Goal: Browse casually: Explore the website without a specific task or goal

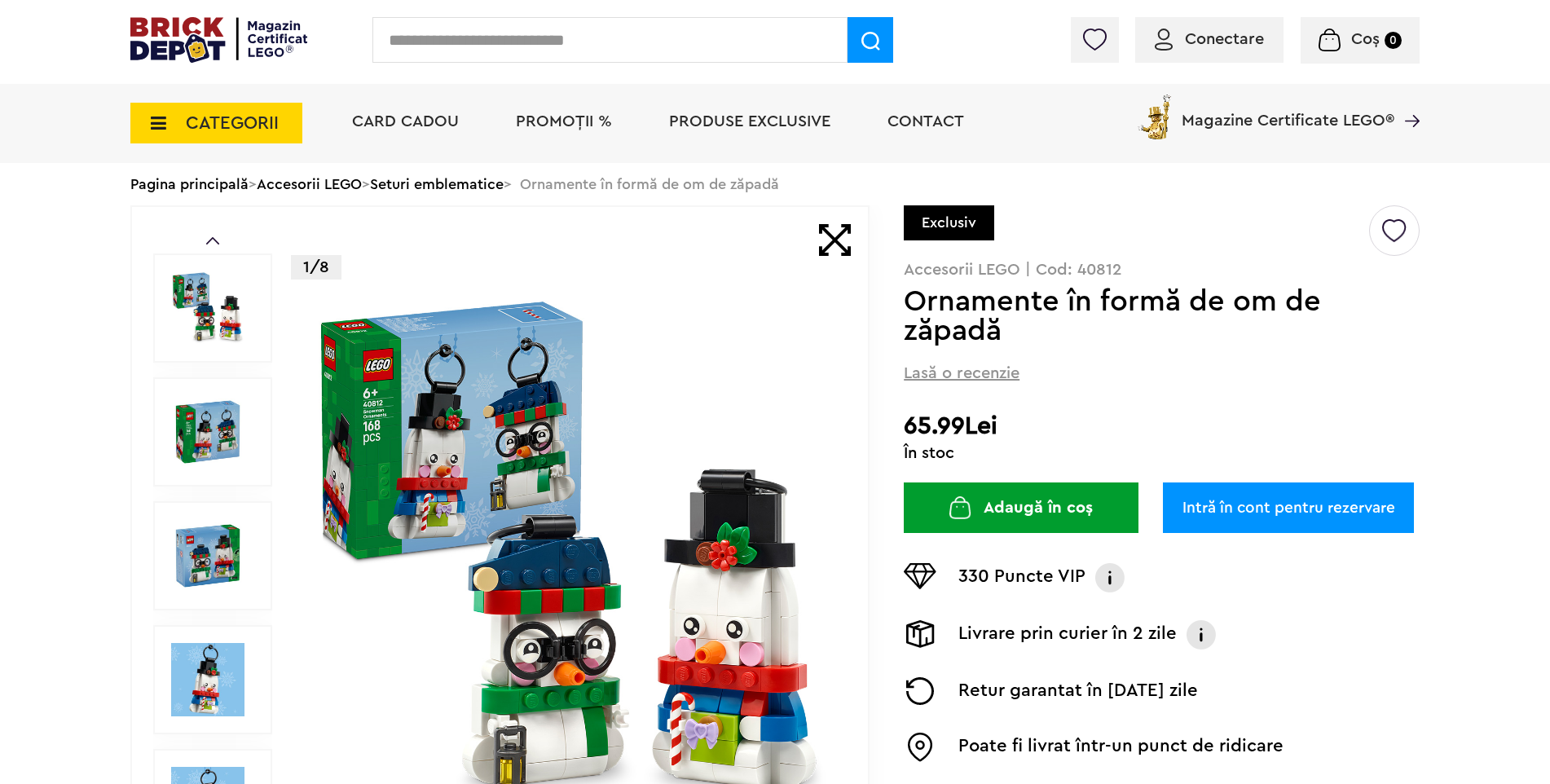
scroll to position [82, 0]
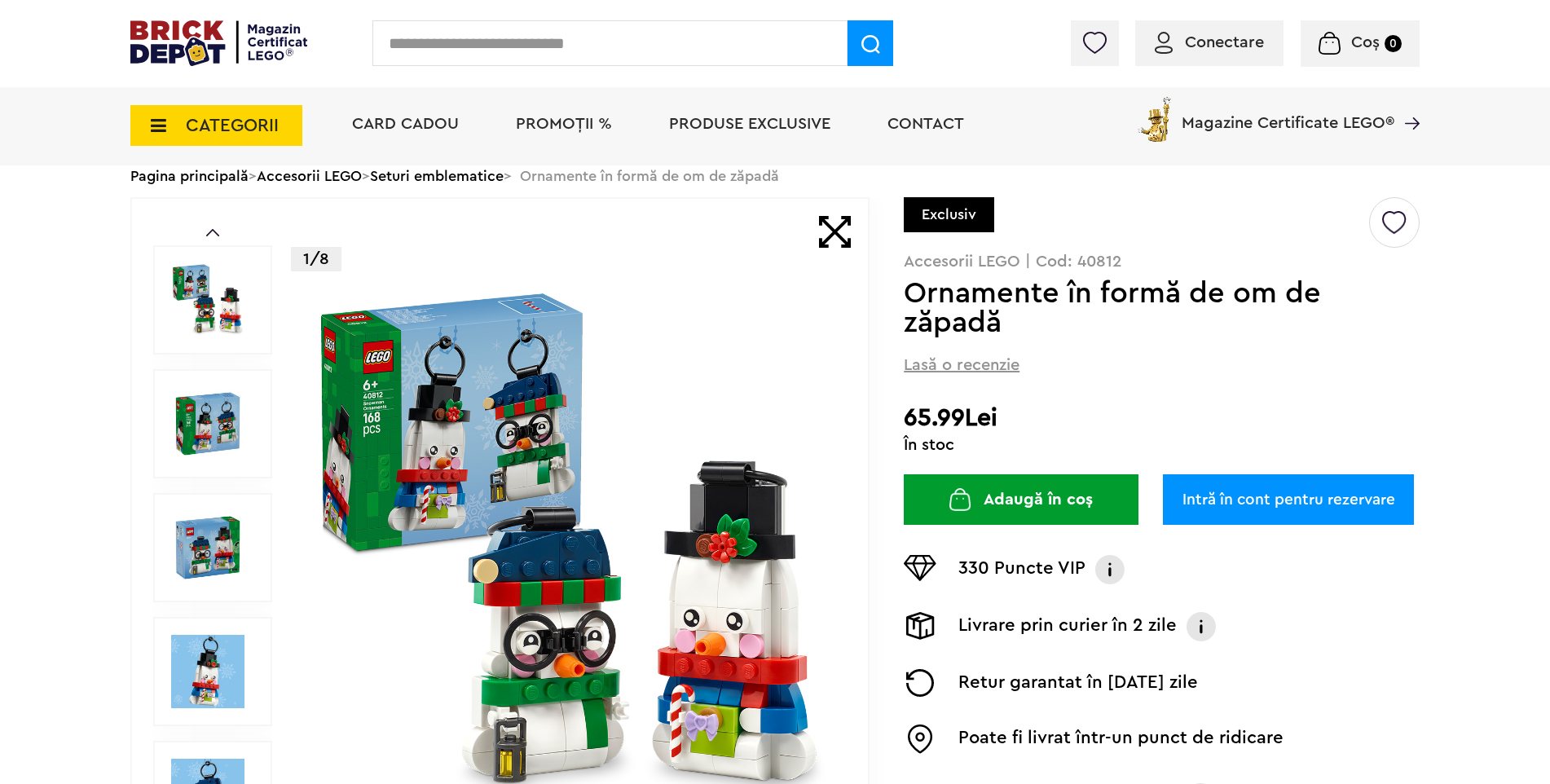
click at [1395, 220] on img at bounding box center [1395, 216] width 25 height 37
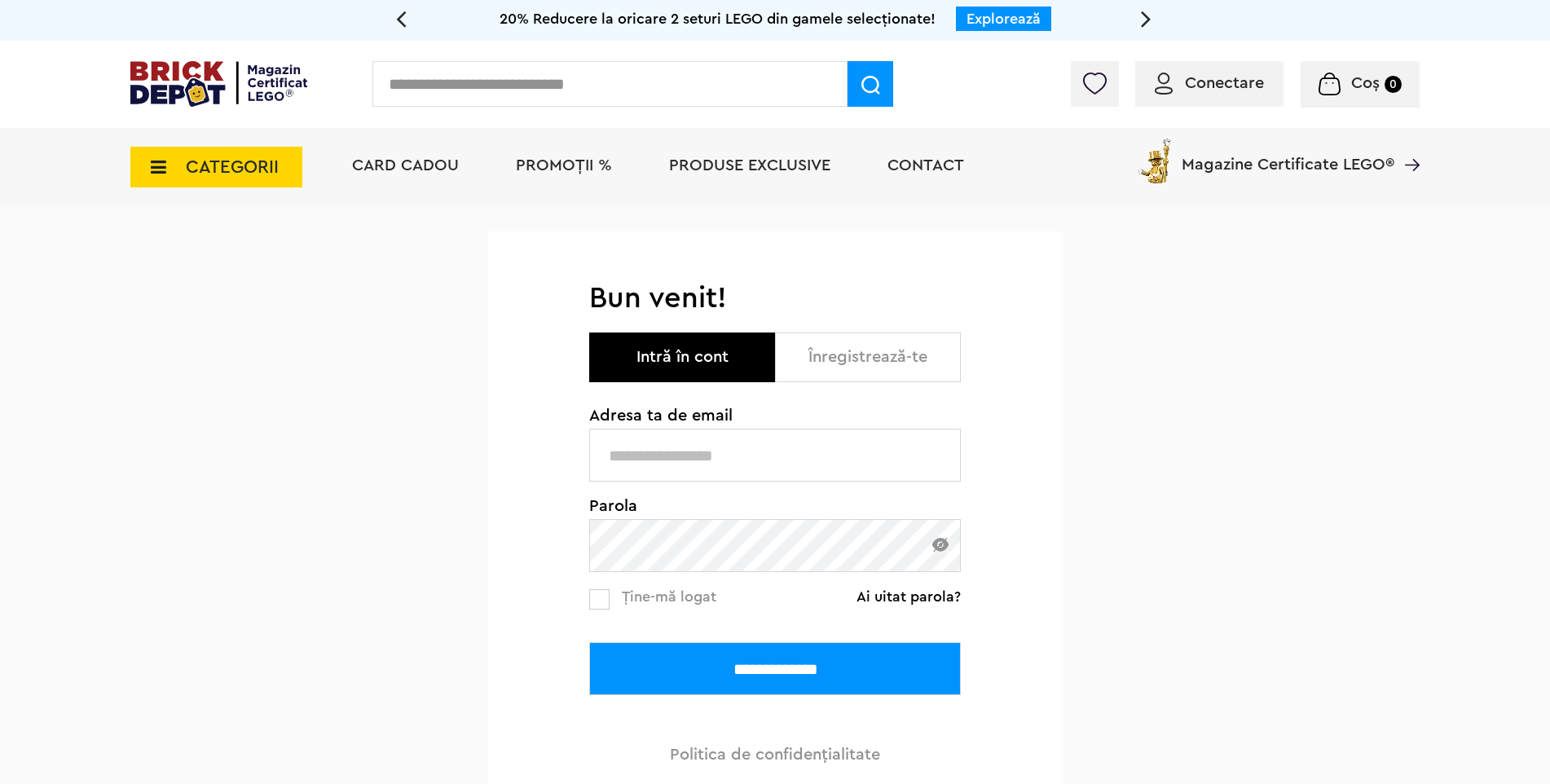
click at [266, 162] on span "CATEGORII" at bounding box center [233, 166] width 93 height 18
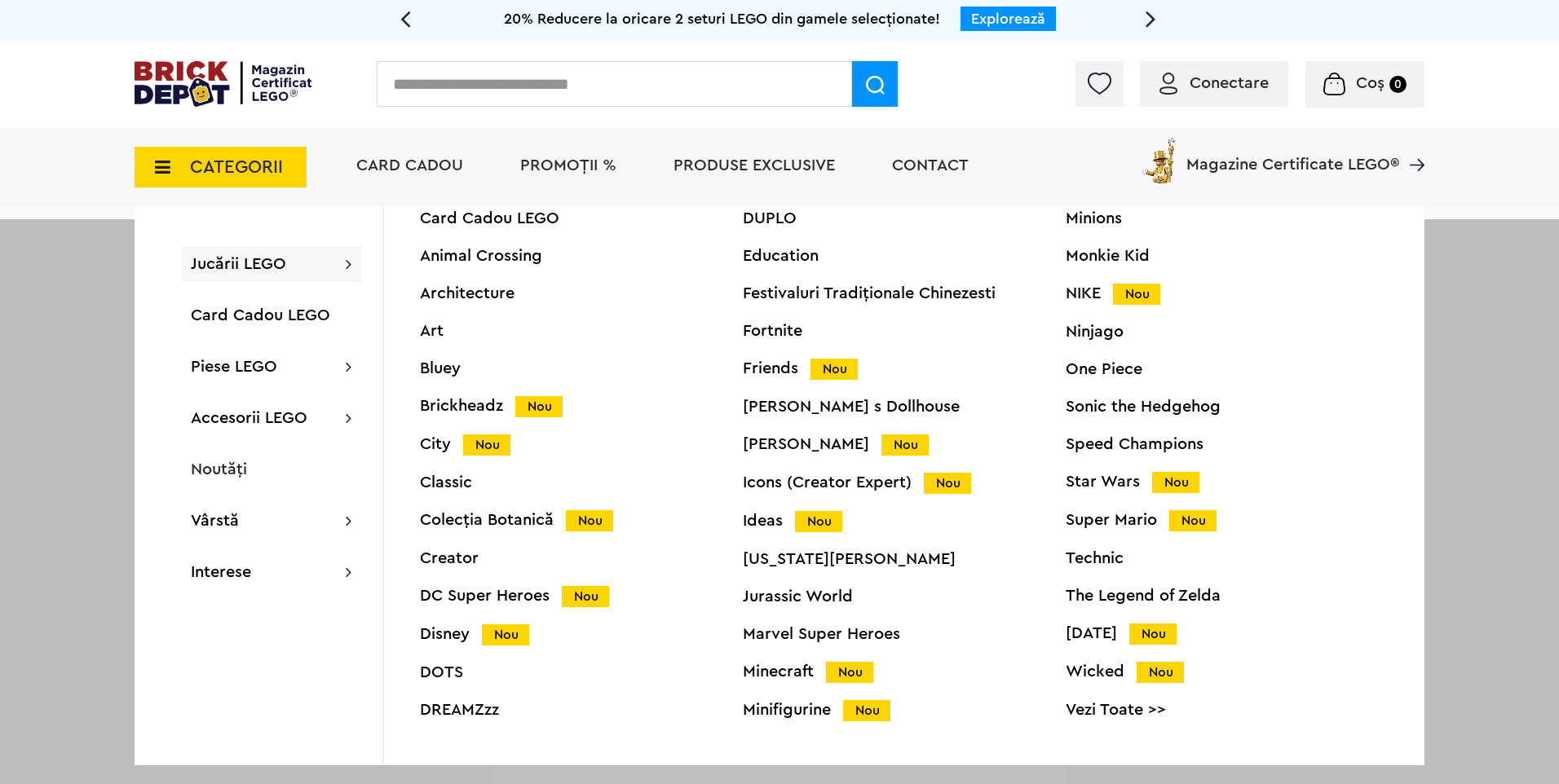
scroll to position [62, 0]
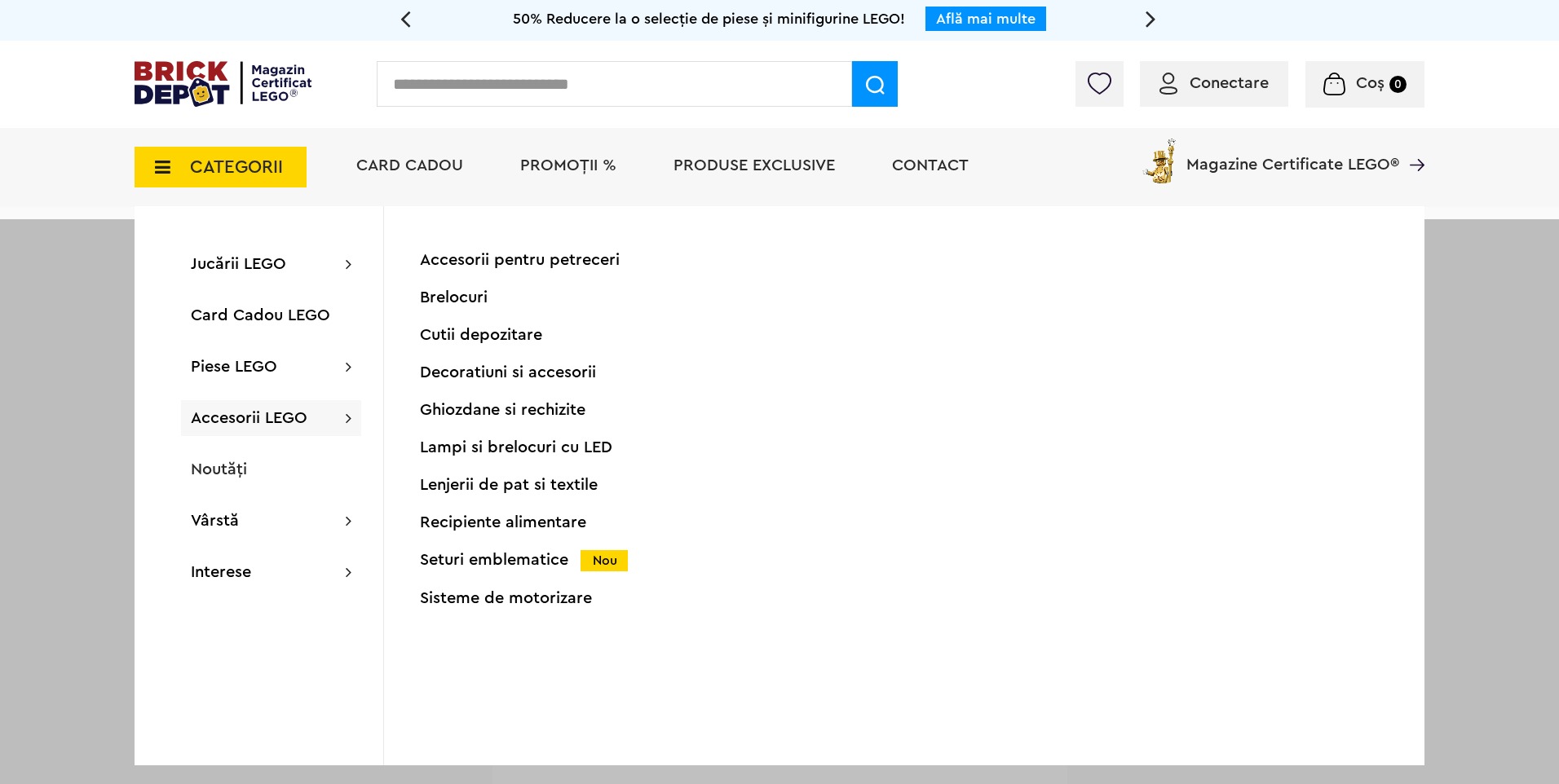
click at [794, 171] on span "Produse exclusive" at bounding box center [754, 165] width 162 height 16
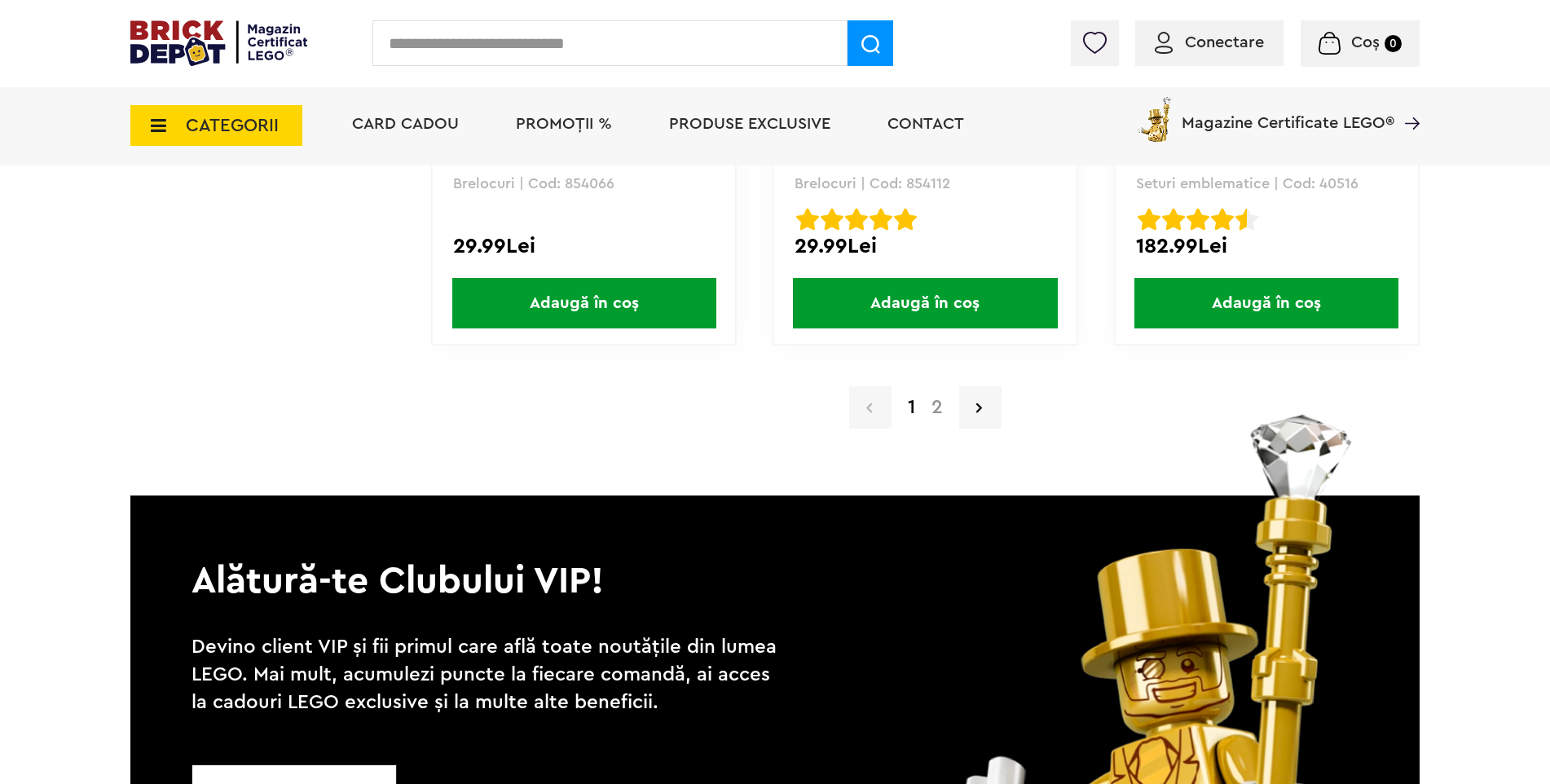
scroll to position [15730, 0]
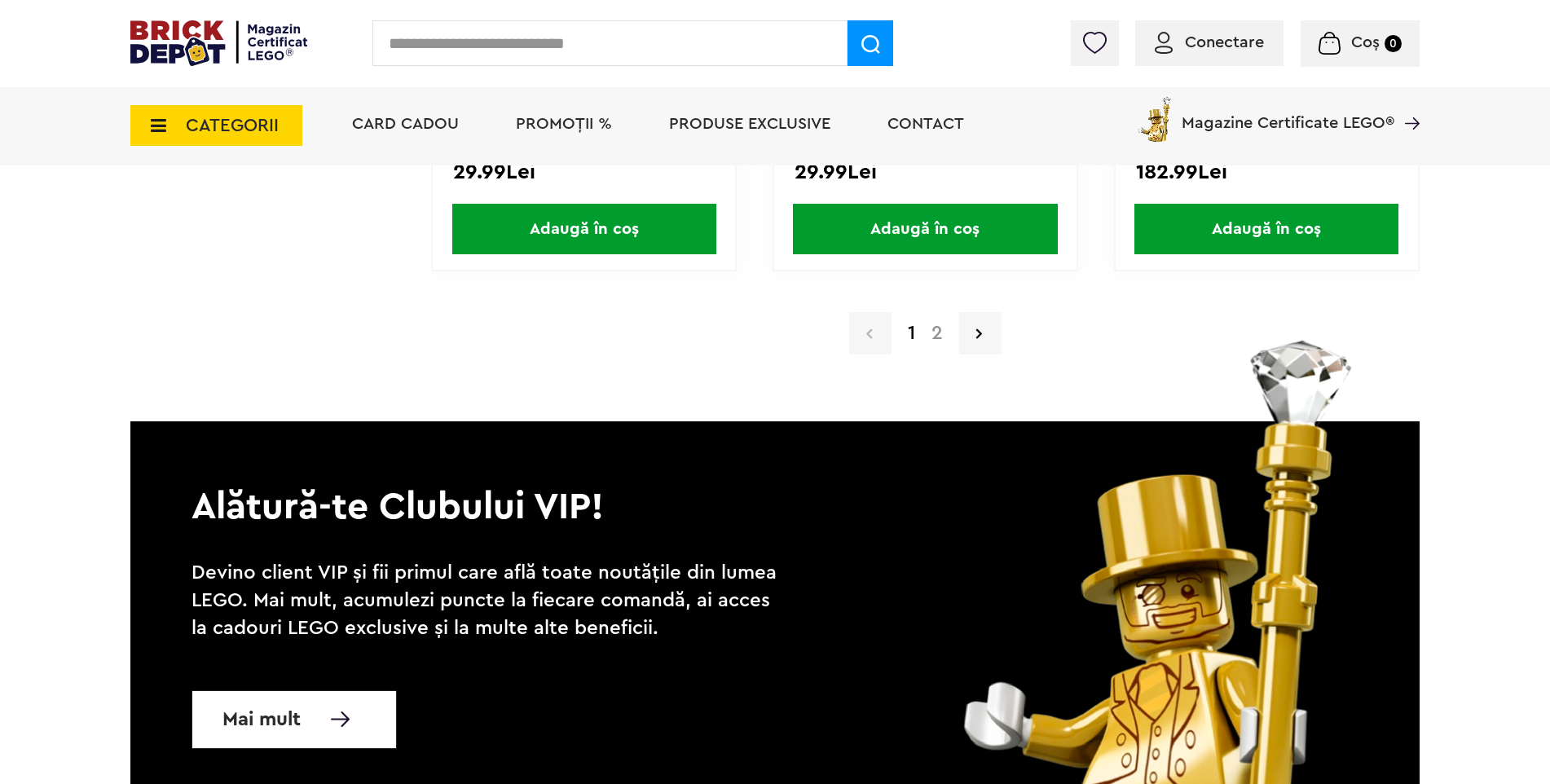
click at [936, 337] on link "2" at bounding box center [937, 333] width 28 height 20
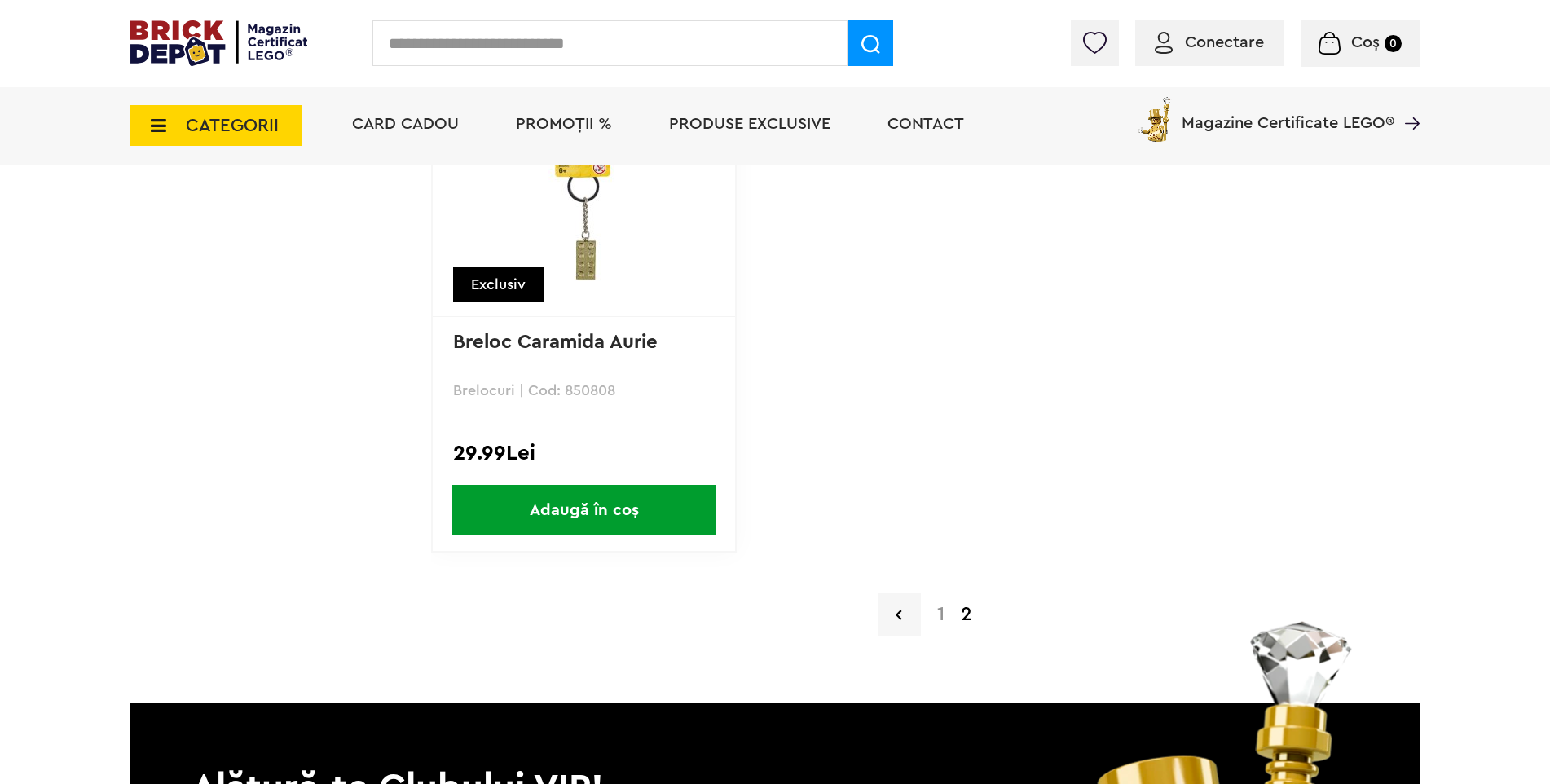
scroll to position [4320, 0]
